Goal: Task Accomplishment & Management: Complete application form

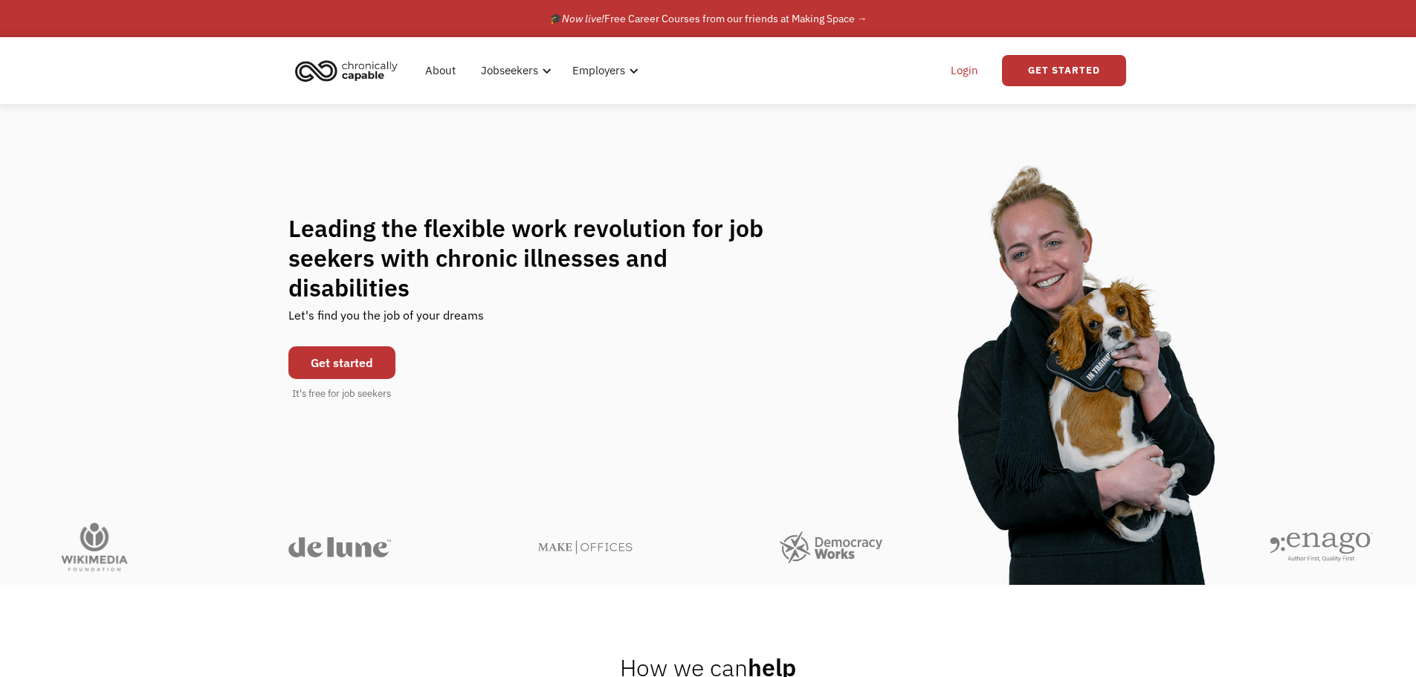
click at [966, 69] on link "Login" at bounding box center [964, 71] width 45 height 48
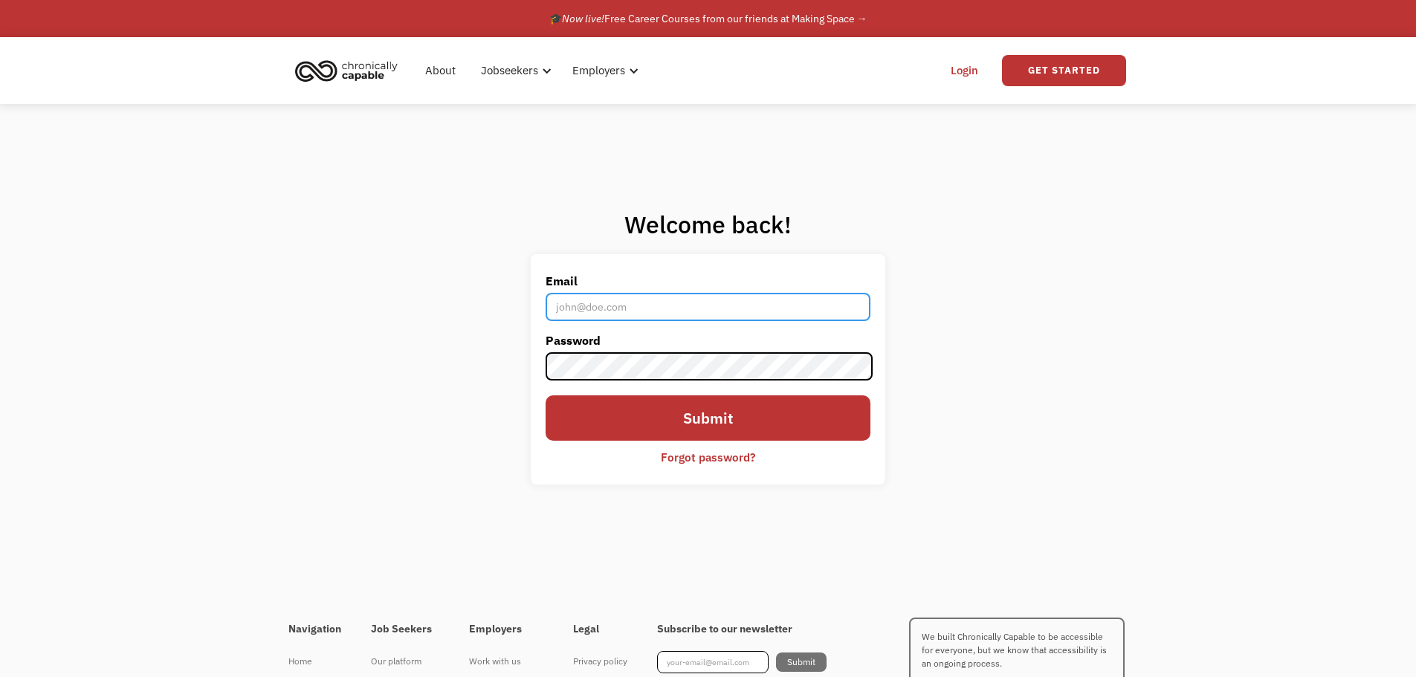
type input "[EMAIL_ADDRESS][DOMAIN_NAME]"
click at [0, 0] on div at bounding box center [0, 0] width 0 height 0
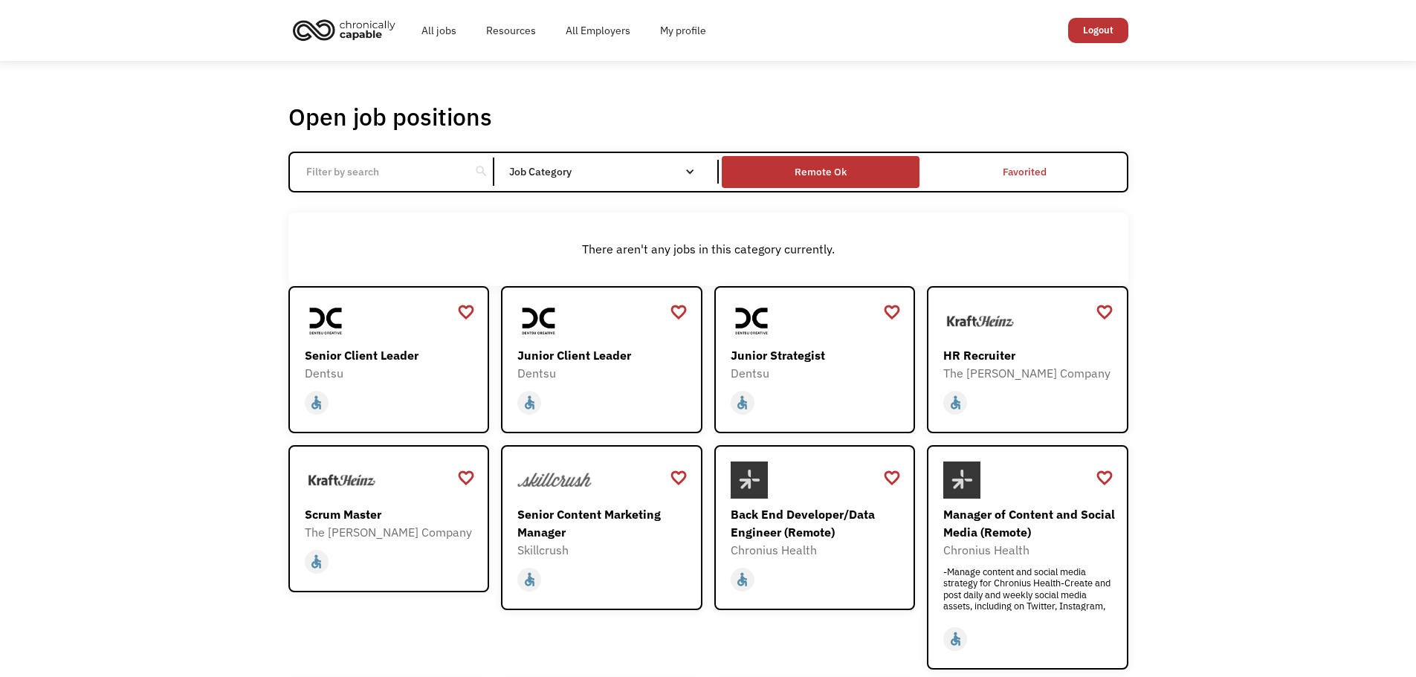
click at [821, 170] on div "Remote Ok" at bounding box center [821, 172] width 52 height 18
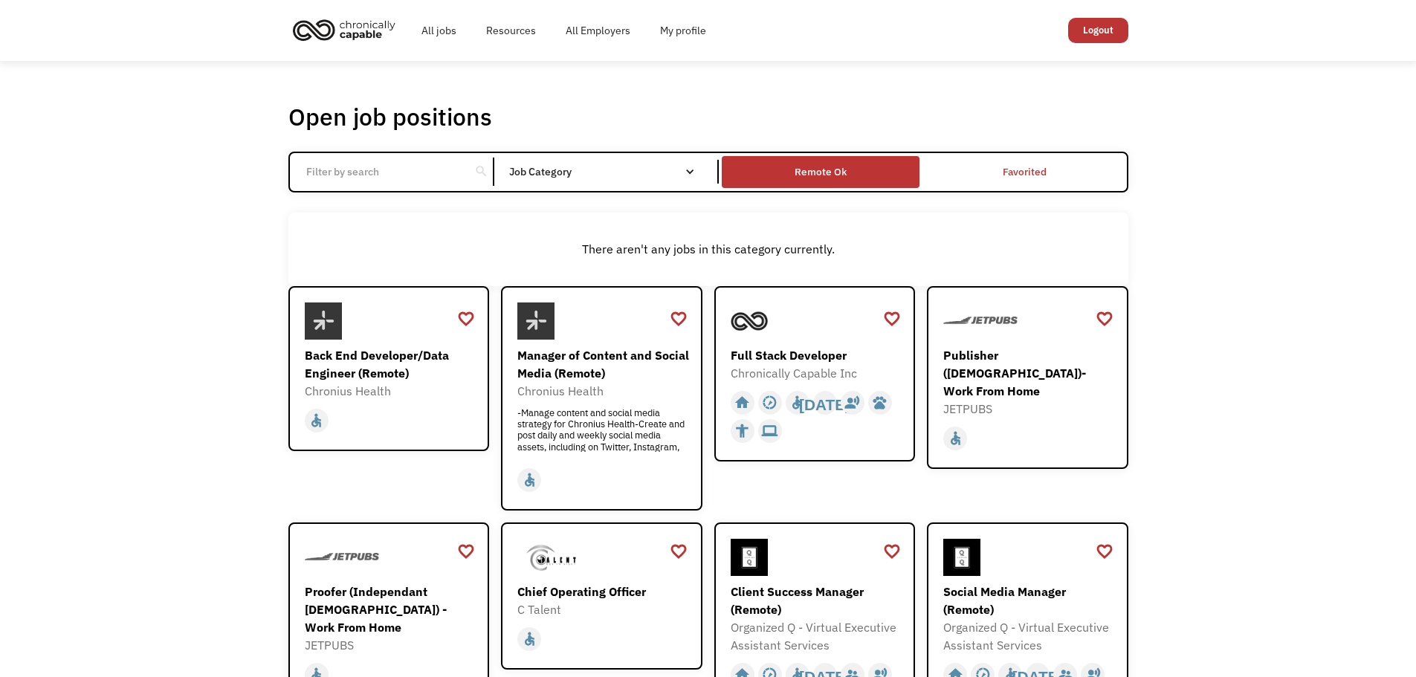
click at [829, 181] on div "Remote Ok" at bounding box center [821, 172] width 52 height 18
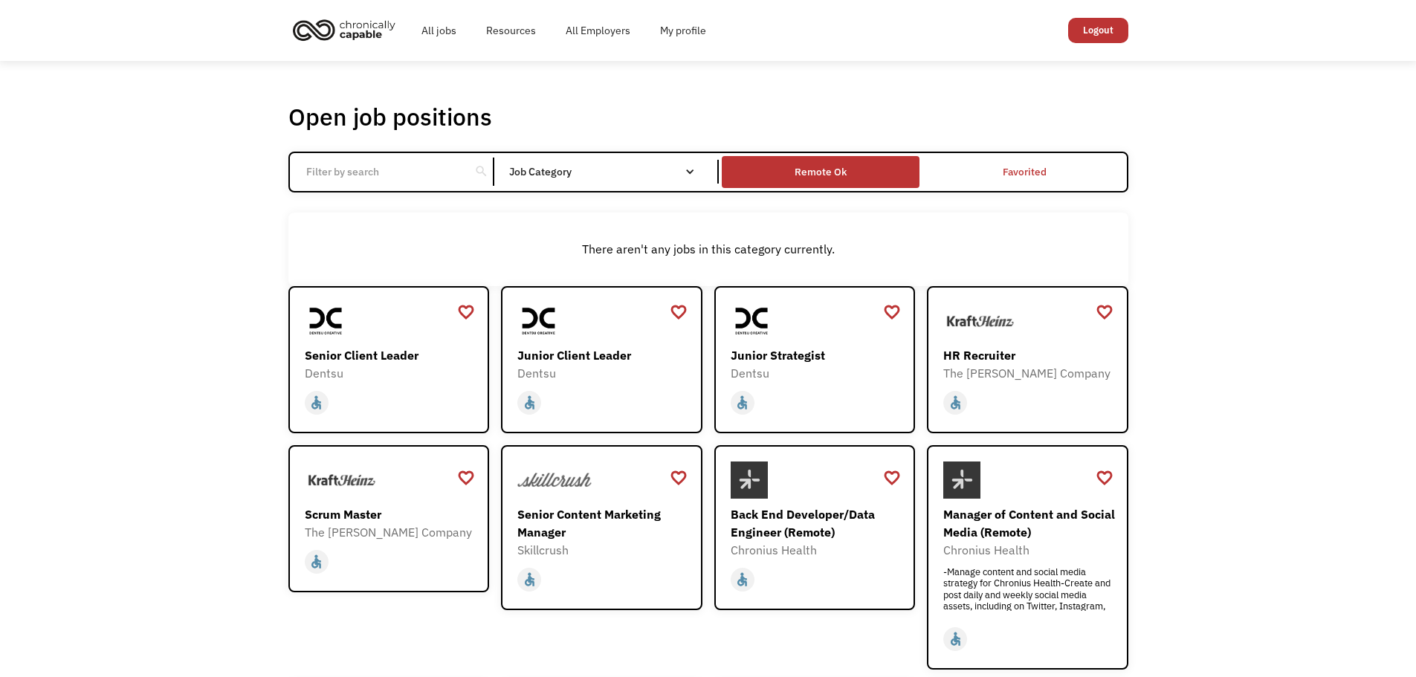
click at [829, 181] on div "Remote Ok" at bounding box center [821, 172] width 52 height 18
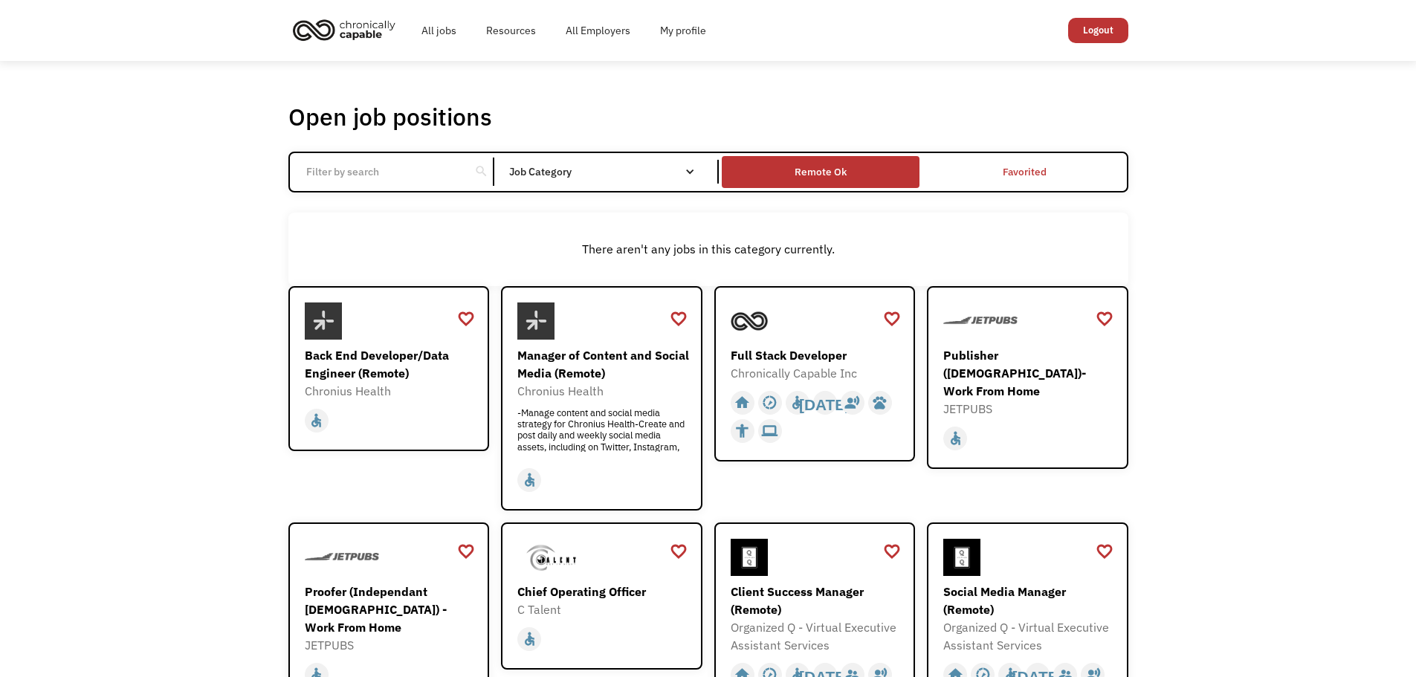
click at [834, 175] on div "Remote Ok" at bounding box center [821, 172] width 52 height 18
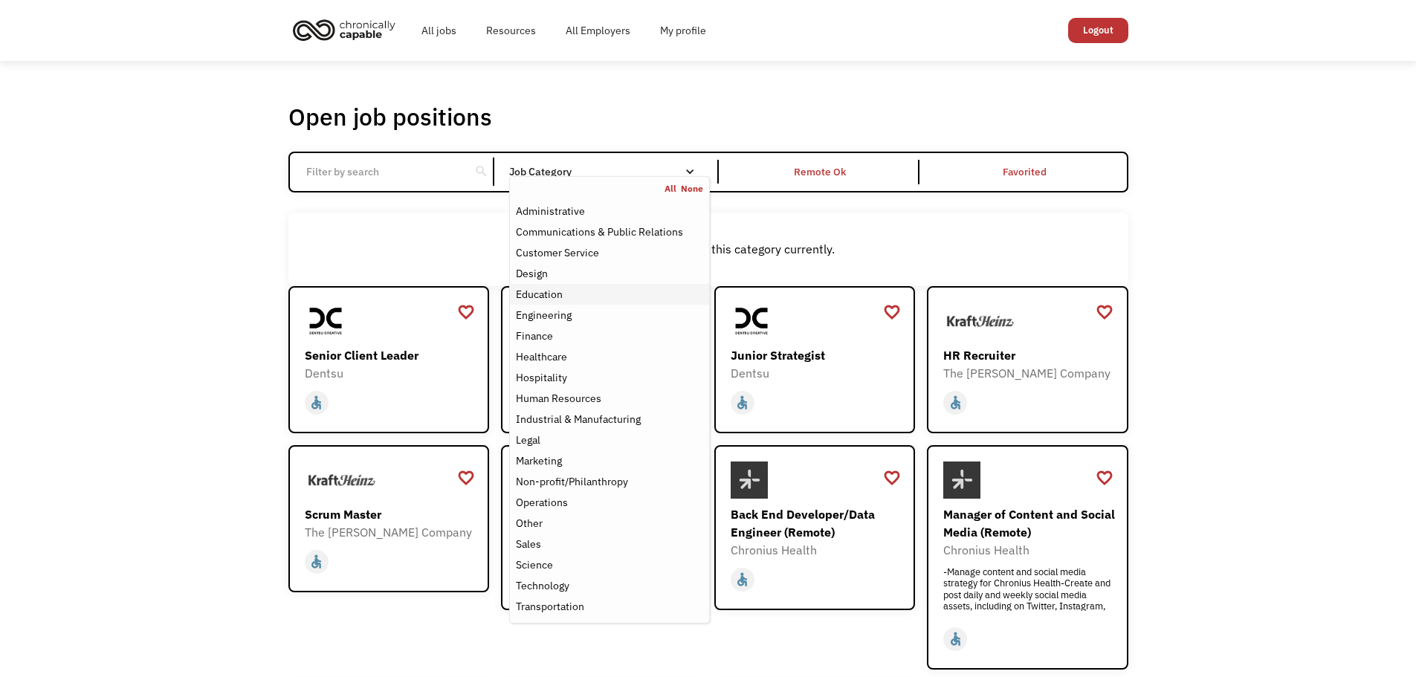
click at [586, 303] on div "Education" at bounding box center [609, 294] width 187 height 18
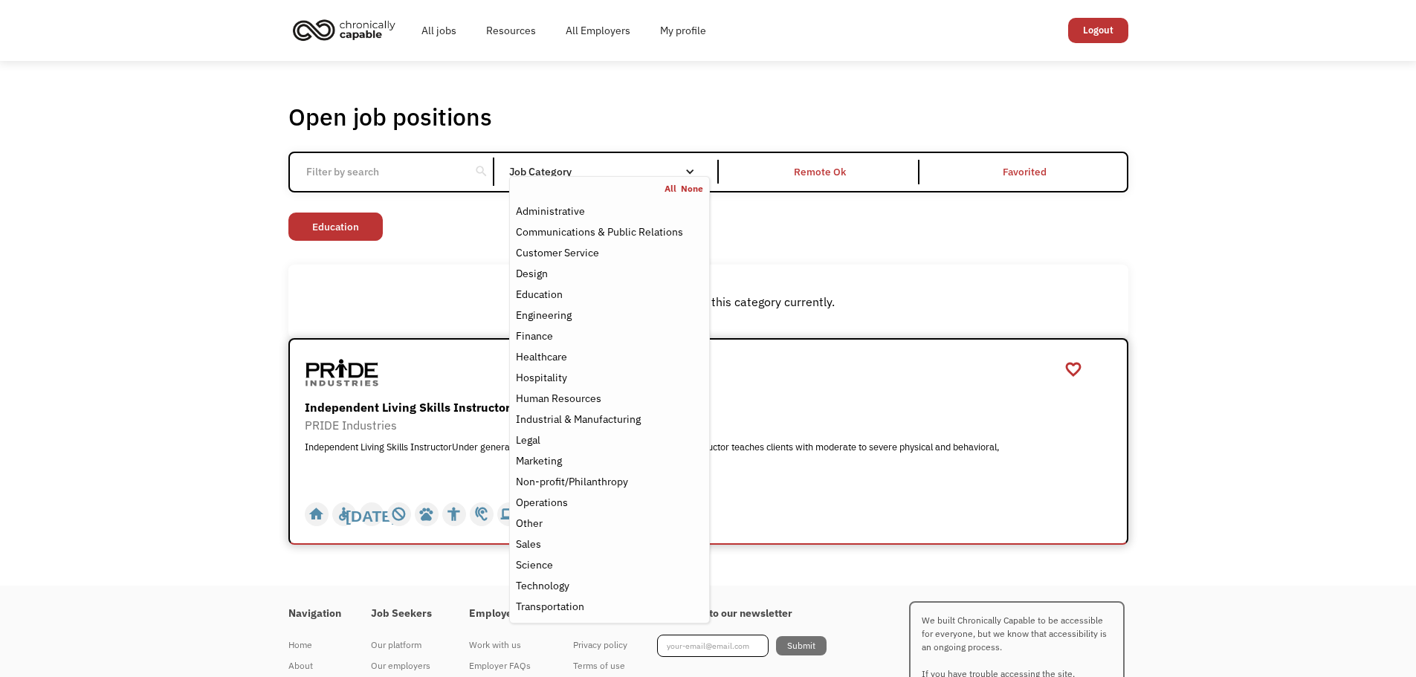
click at [1103, 405] on div "Independent Living Skills Instructor" at bounding box center [710, 407] width 811 height 18
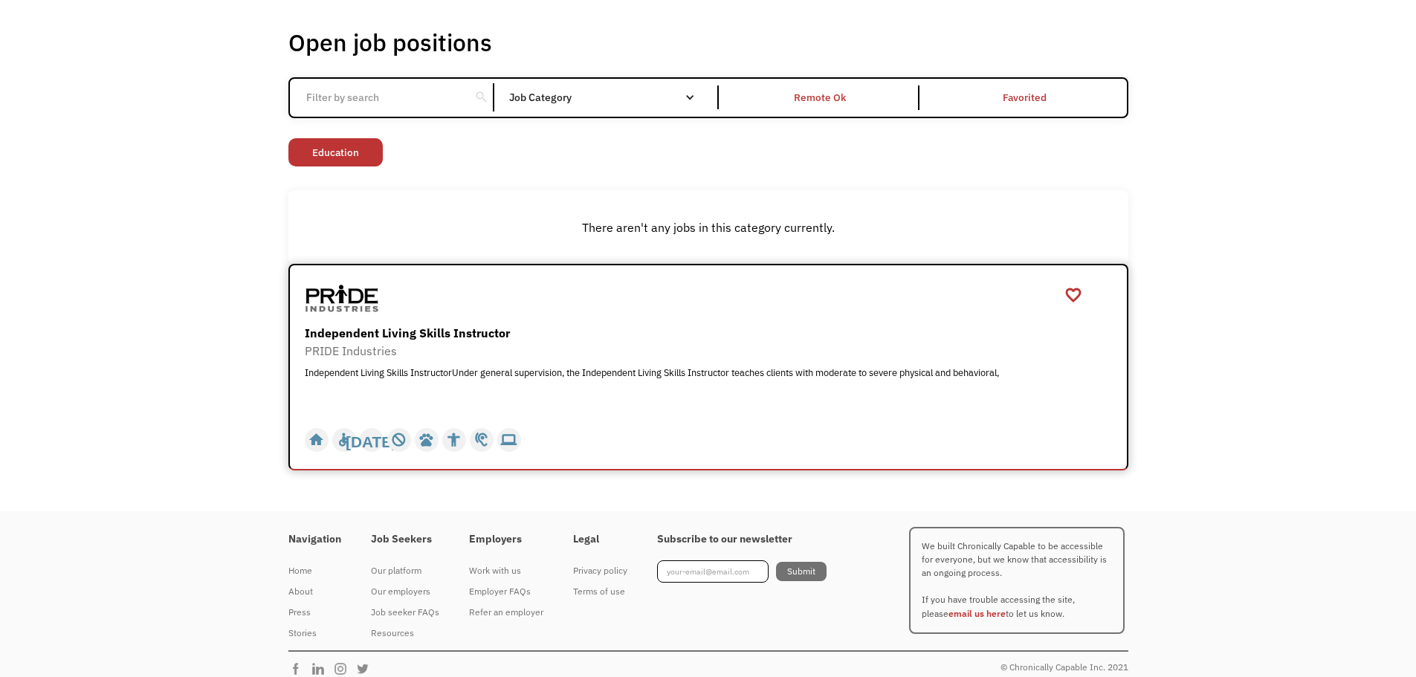
scroll to position [88, 0]
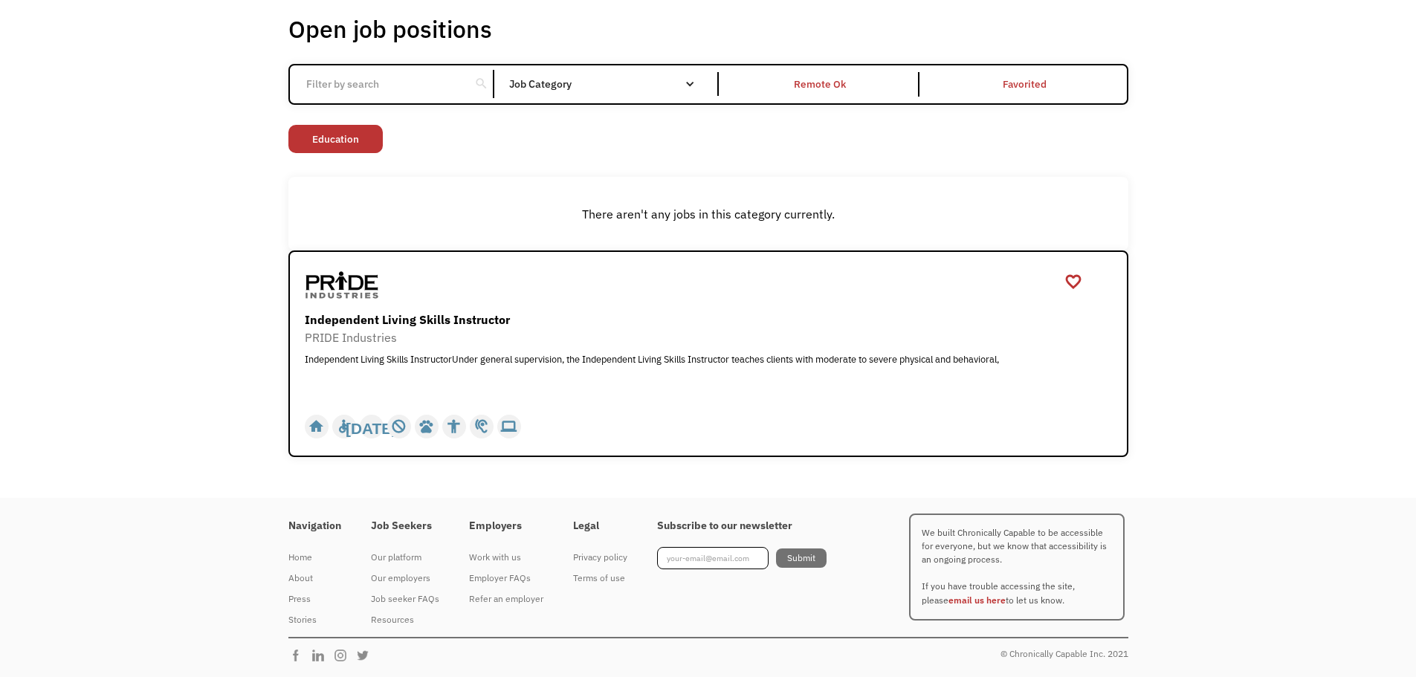
click at [622, 98] on div "search Filter by category Administration Communications & Public Relations Cust…" at bounding box center [708, 84] width 840 height 41
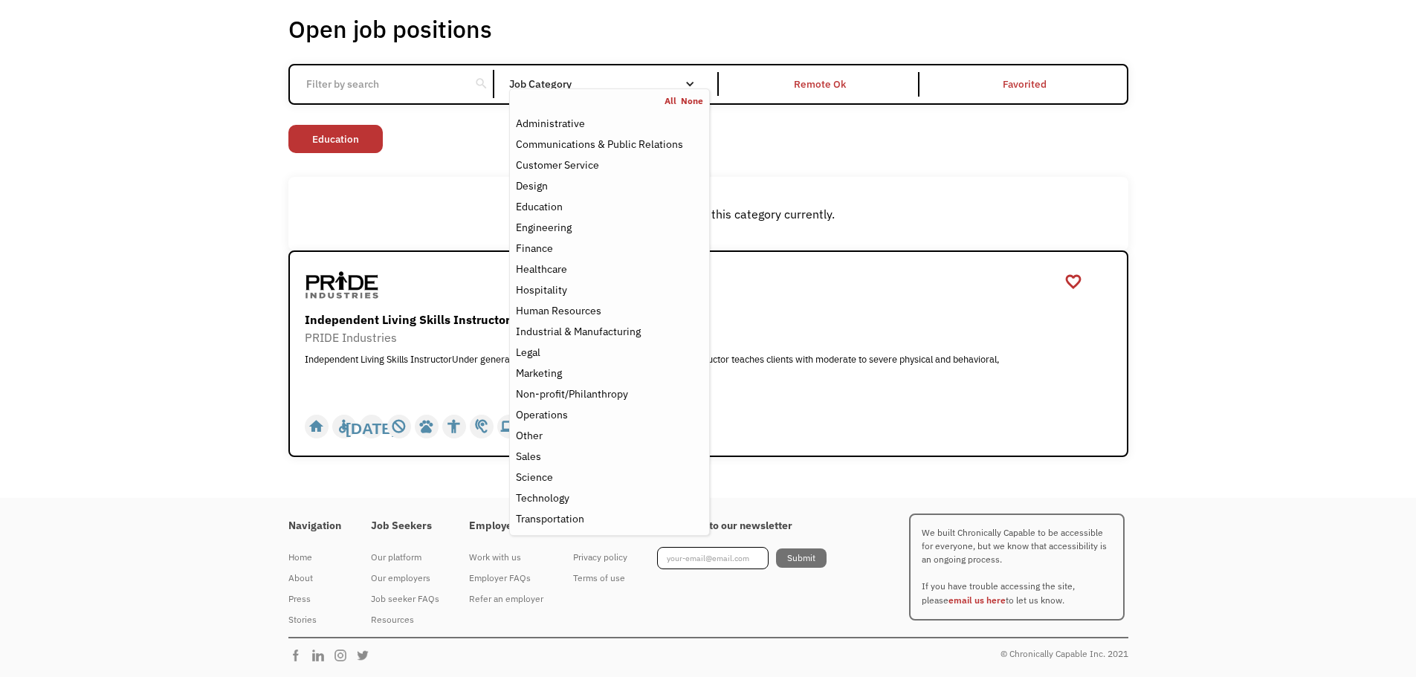
click at [604, 86] on div "Job Category" at bounding box center [609, 84] width 200 height 10
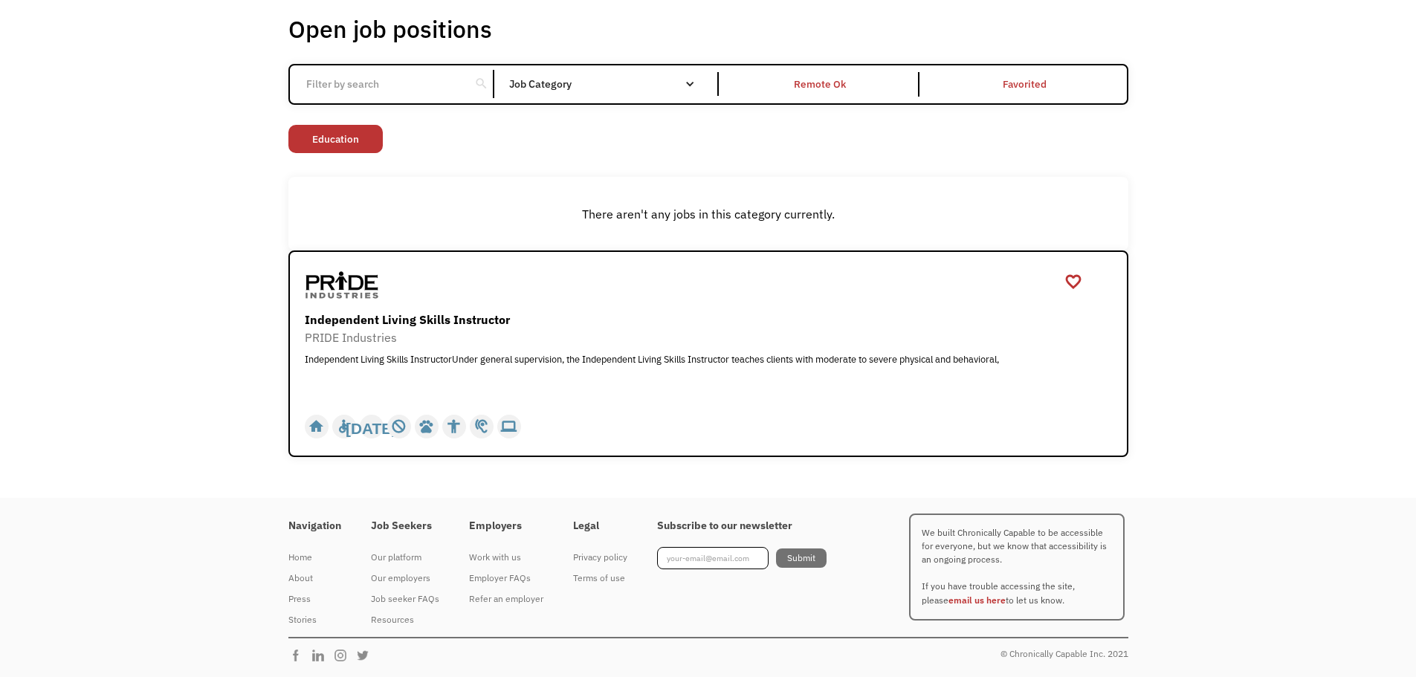
click at [604, 86] on div "Job Category" at bounding box center [609, 84] width 200 height 10
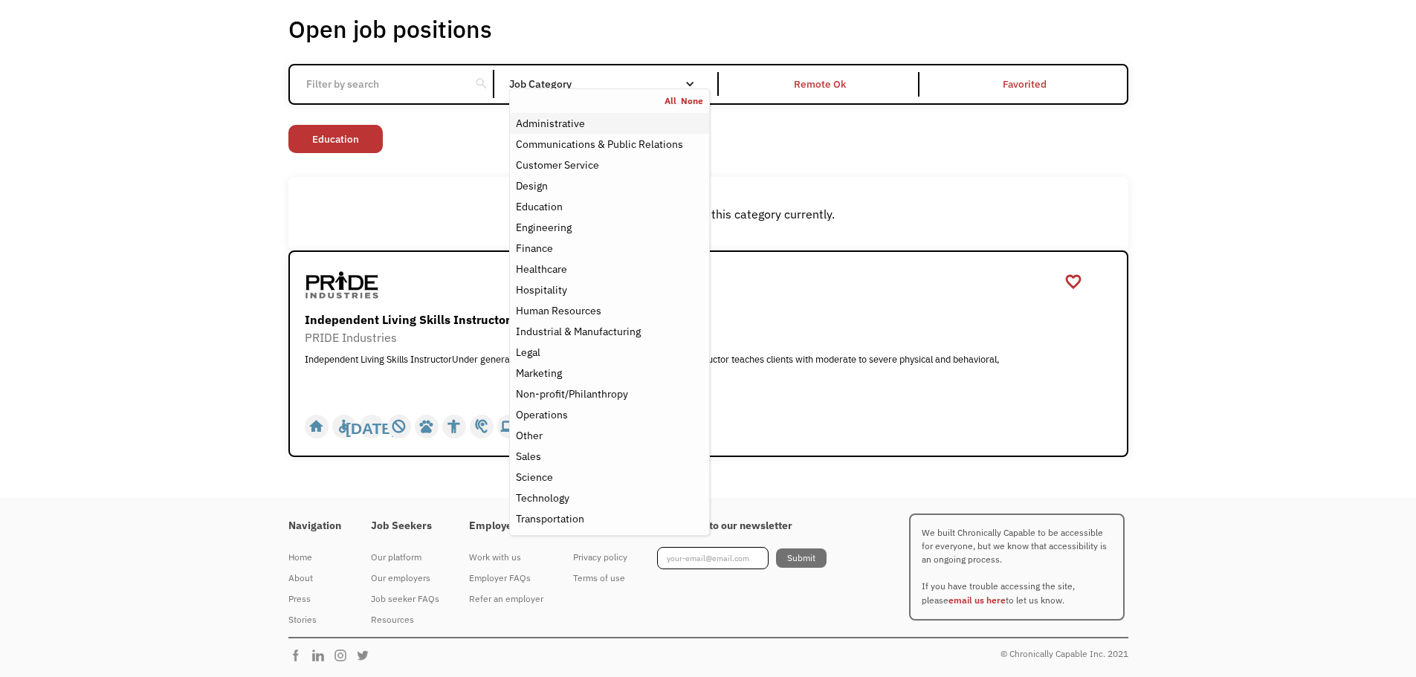
click at [574, 119] on div "Administrative" at bounding box center [550, 123] width 69 height 18
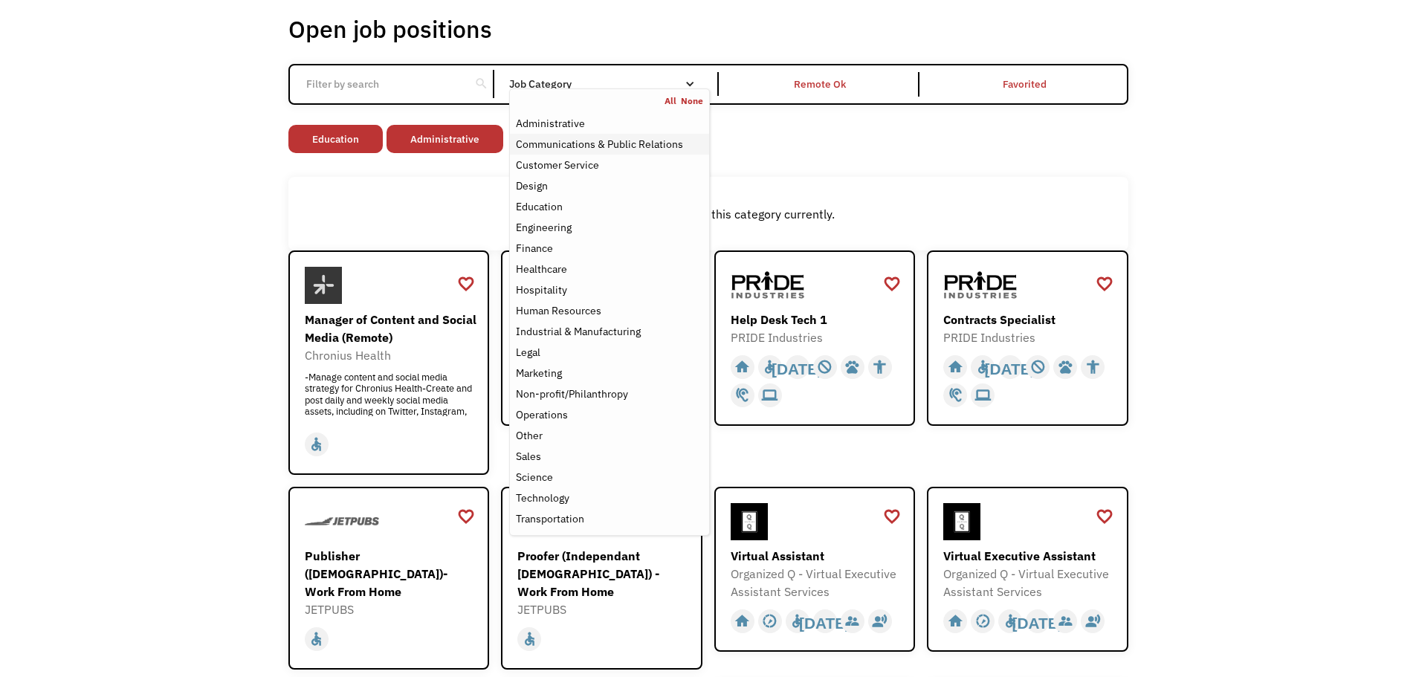
click at [656, 144] on div "Communications & Public Relations" at bounding box center [599, 144] width 167 height 18
click at [610, 165] on div "Customer Service" at bounding box center [609, 165] width 187 height 18
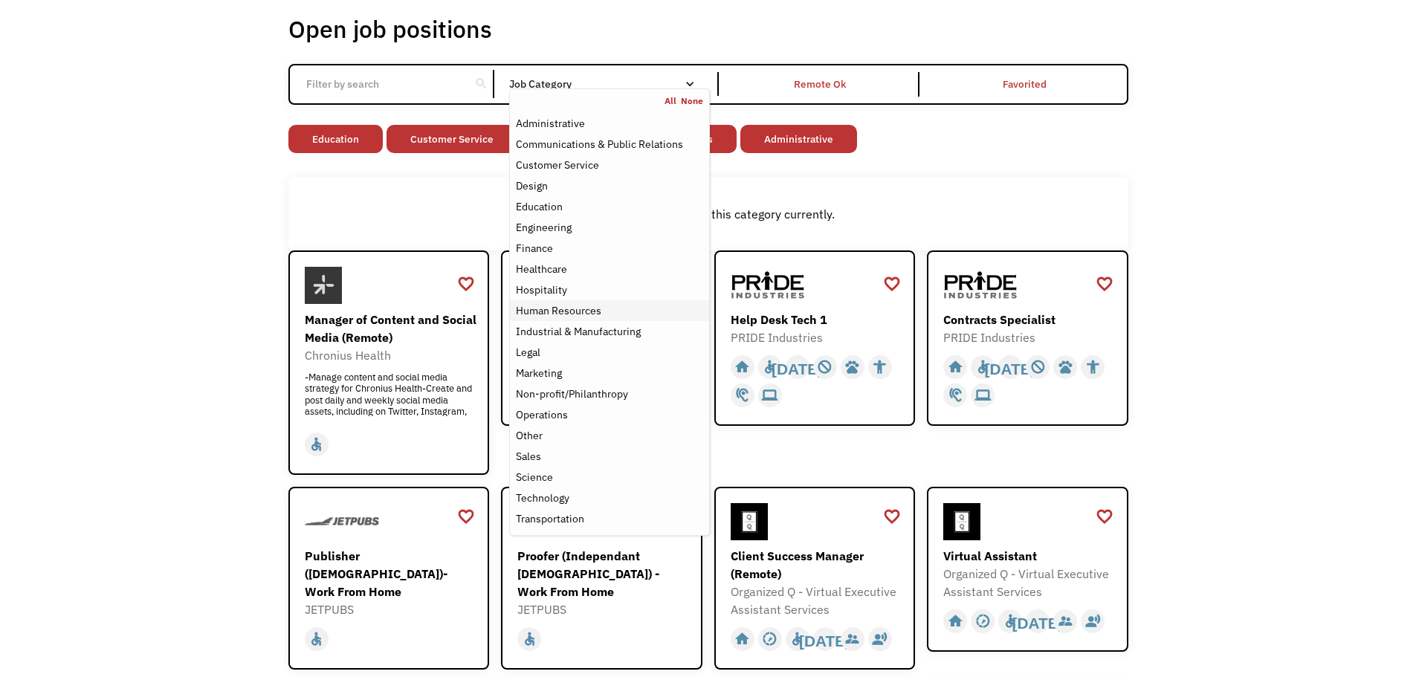
click at [582, 310] on div "Human Resources" at bounding box center [558, 311] width 85 height 18
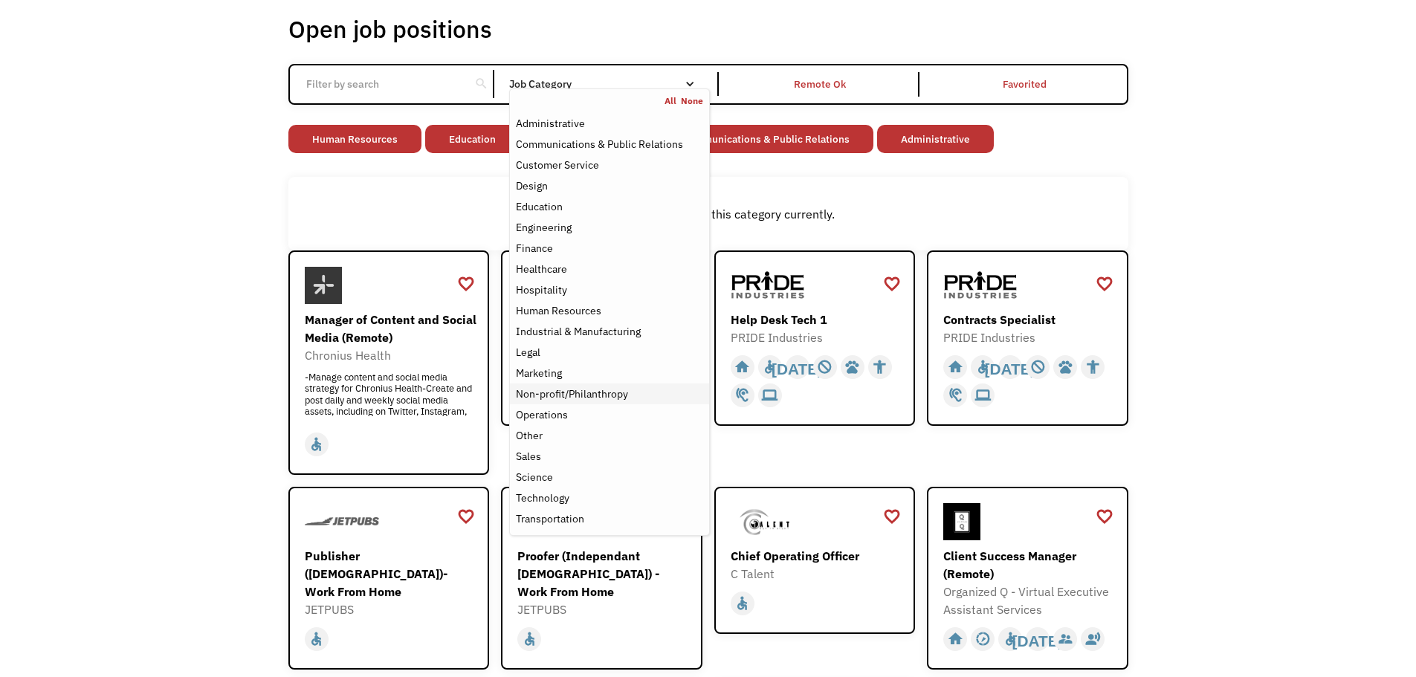
click at [609, 394] on div "Non-profit/Philanthropy" at bounding box center [572, 394] width 112 height 18
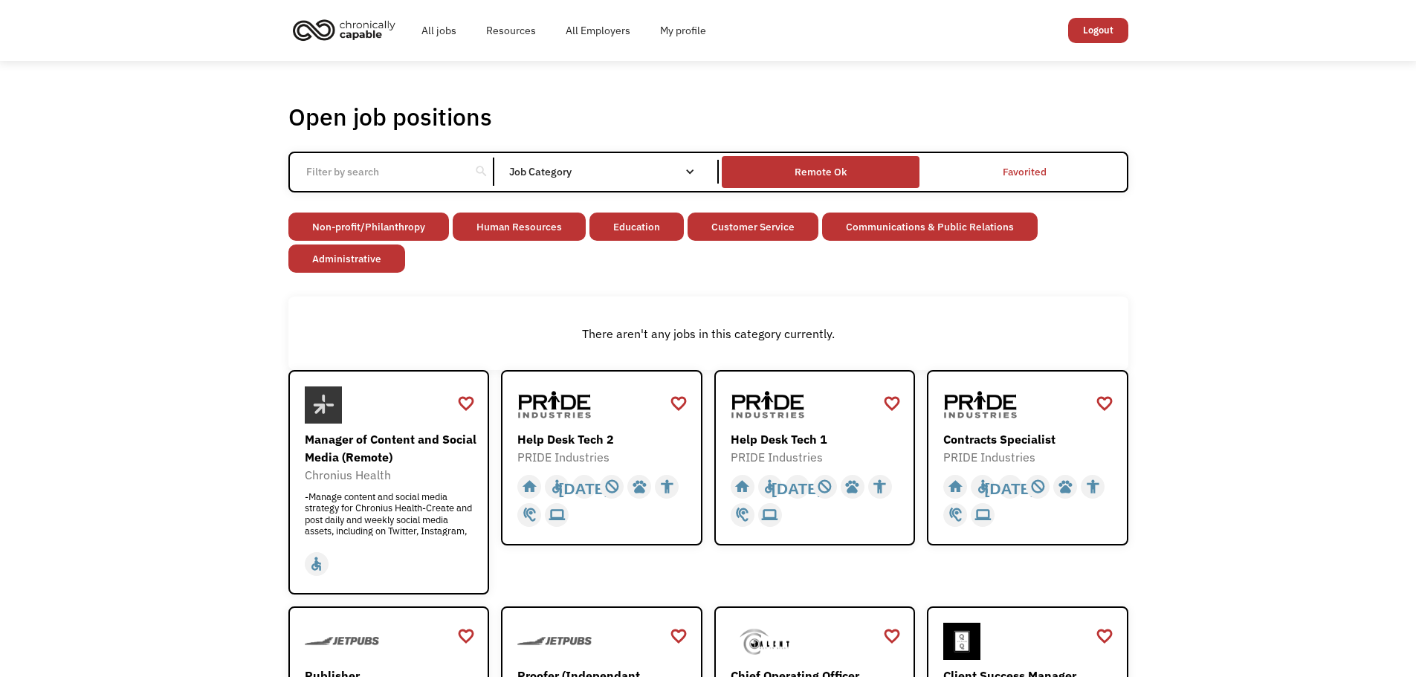
click at [877, 167] on div "Remote Ok" at bounding box center [821, 172] width 198 height 25
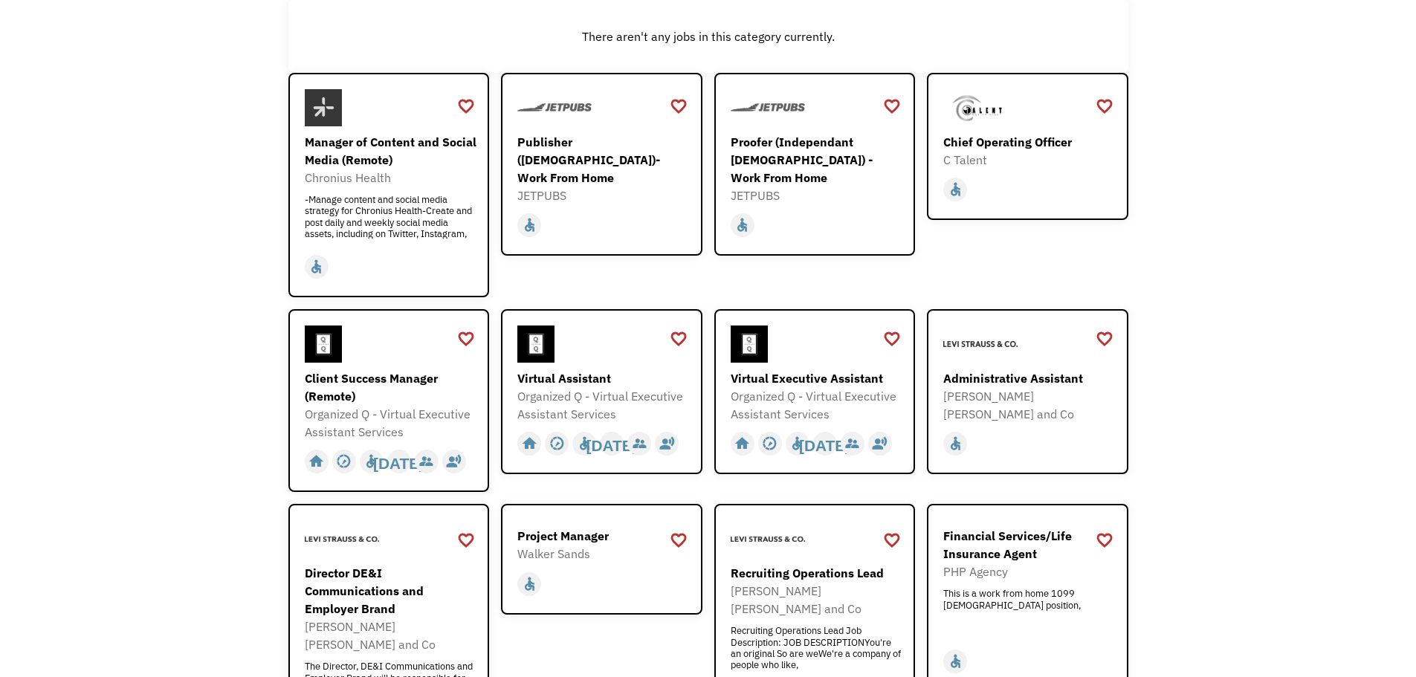
scroll to position [834, 0]
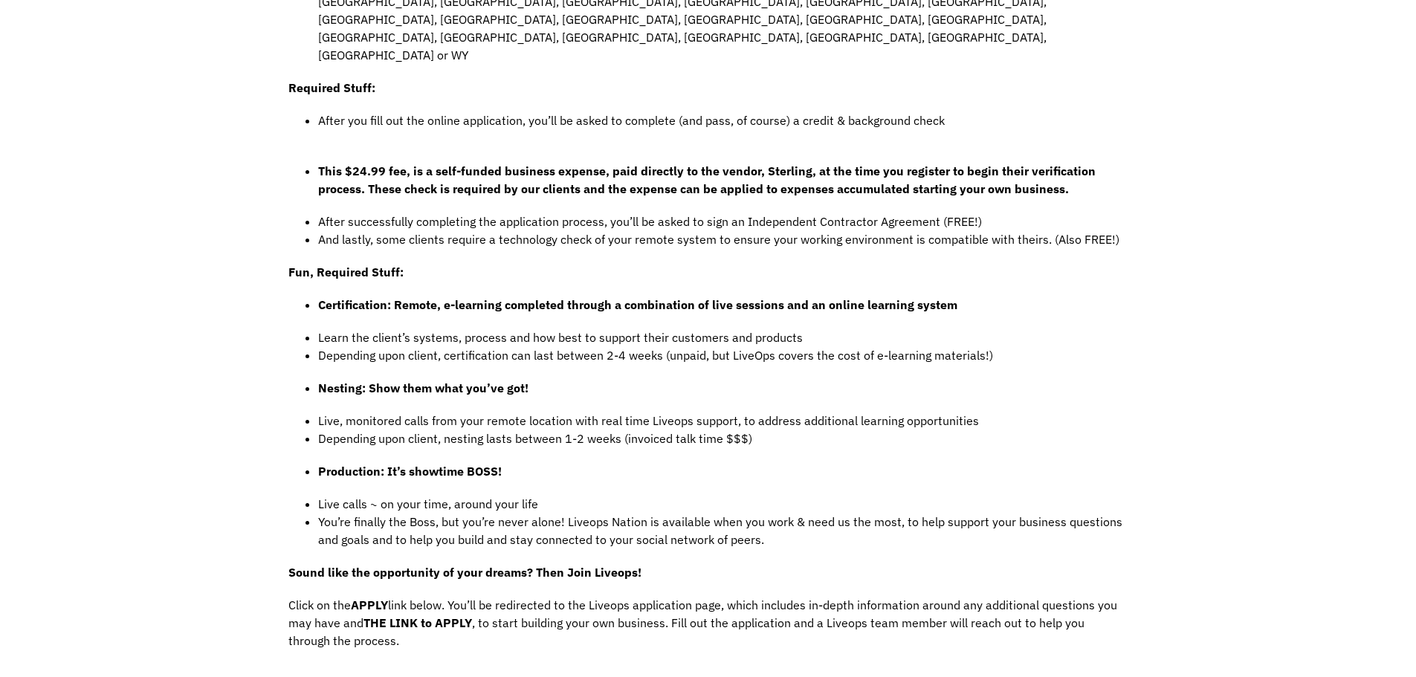
scroll to position [1115, 0]
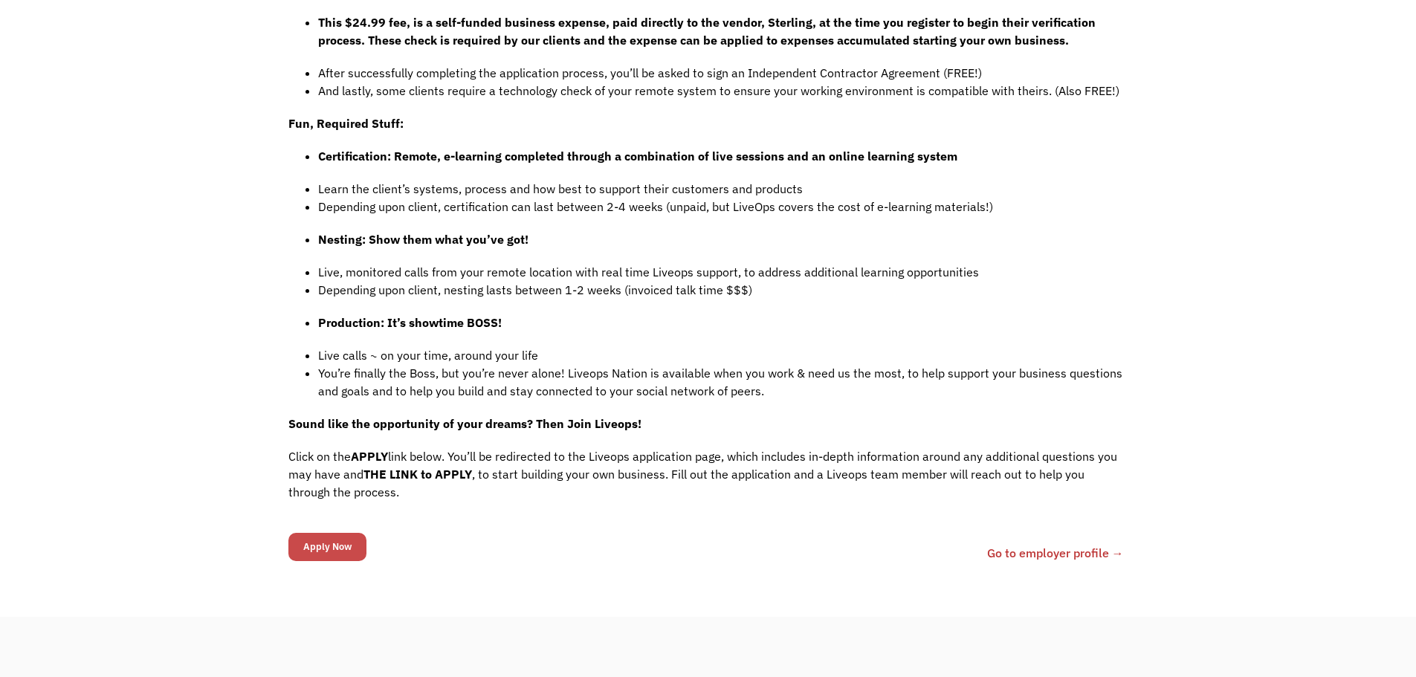
click at [328, 533] on input "Apply Now" at bounding box center [327, 547] width 78 height 28
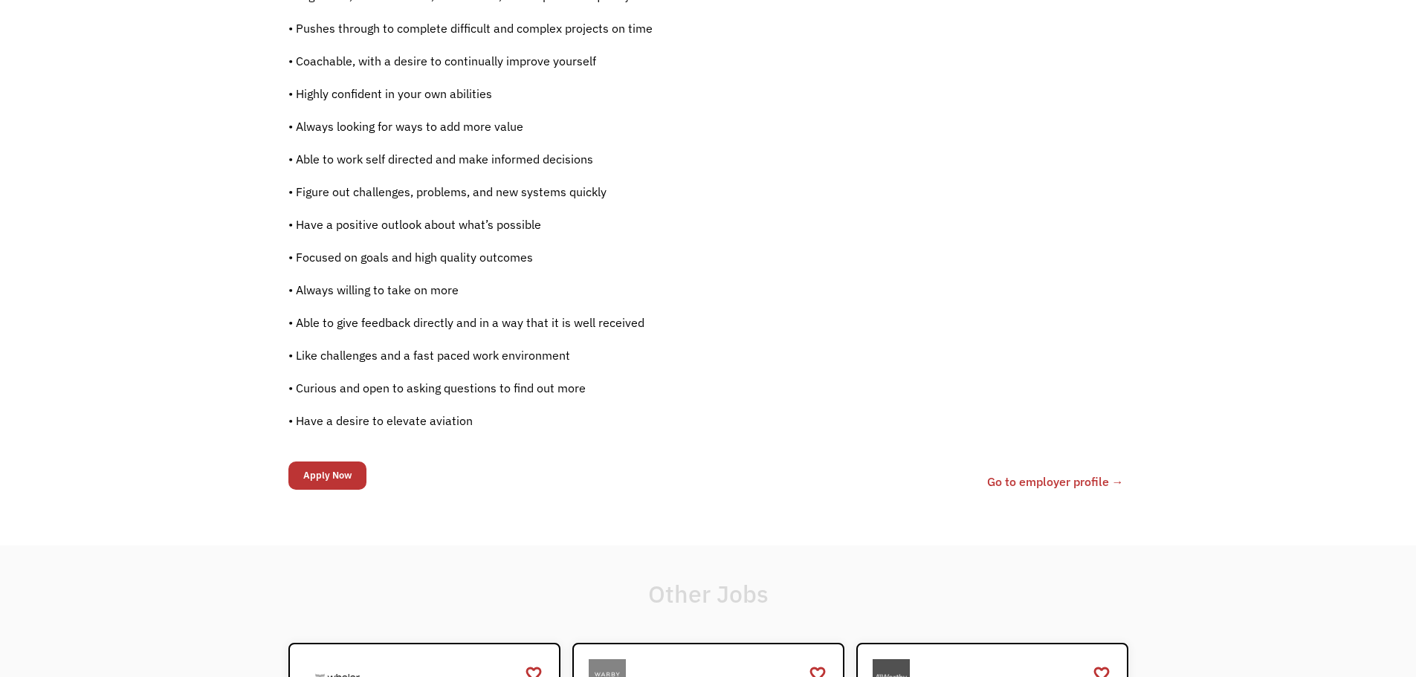
scroll to position [1041, 0]
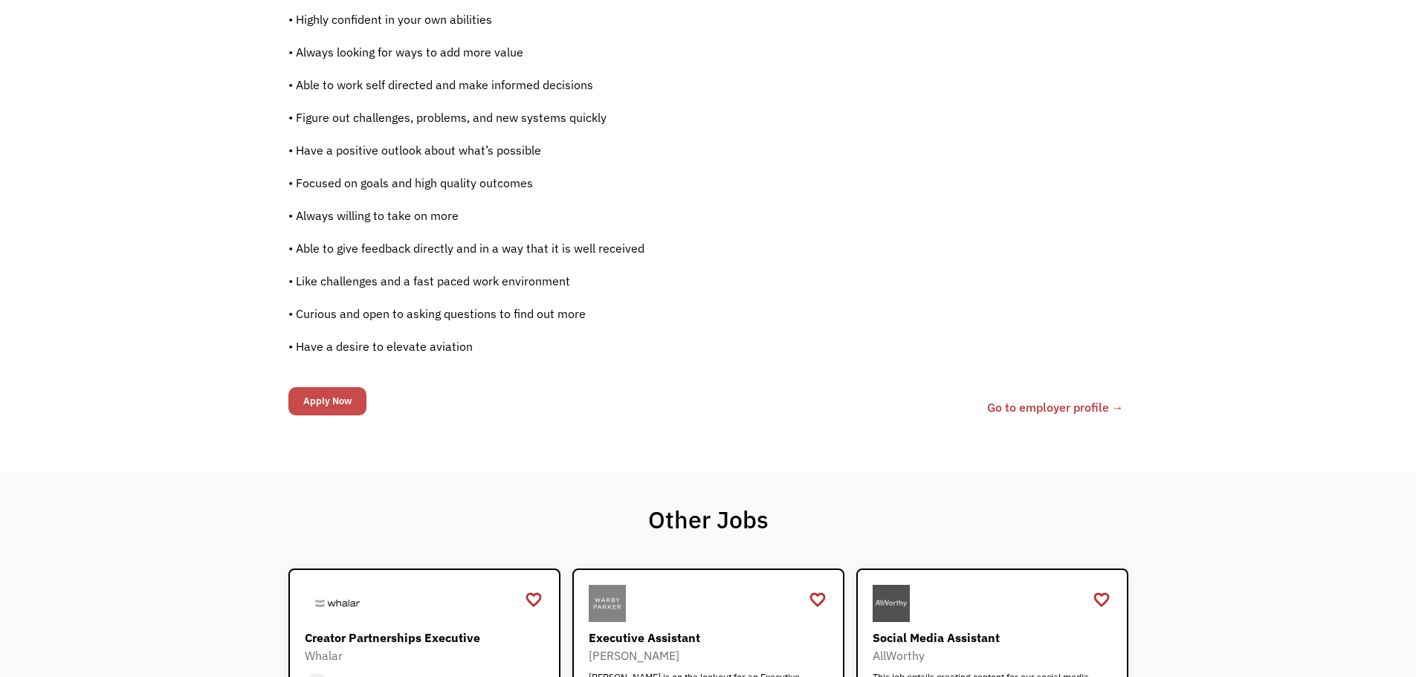
click at [329, 400] on input "Apply Now" at bounding box center [327, 401] width 78 height 28
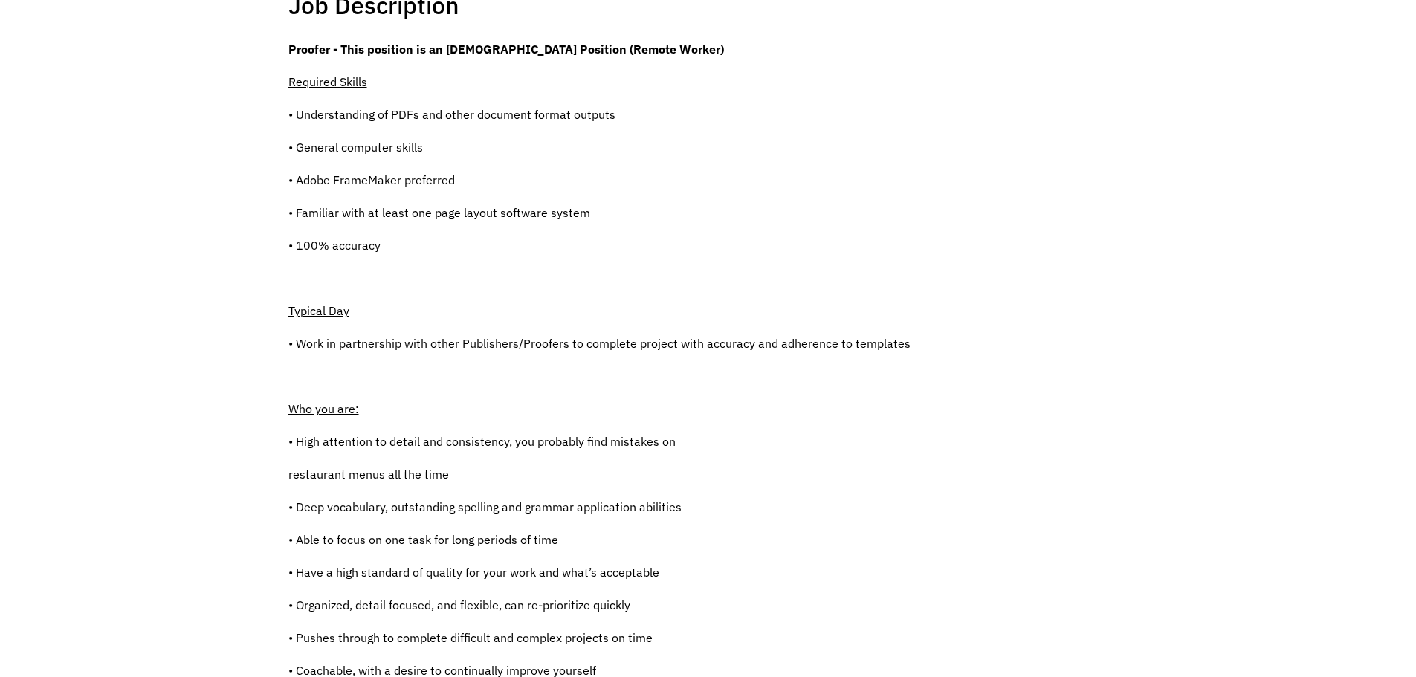
scroll to position [0, 0]
